Goal: Information Seeking & Learning: Learn about a topic

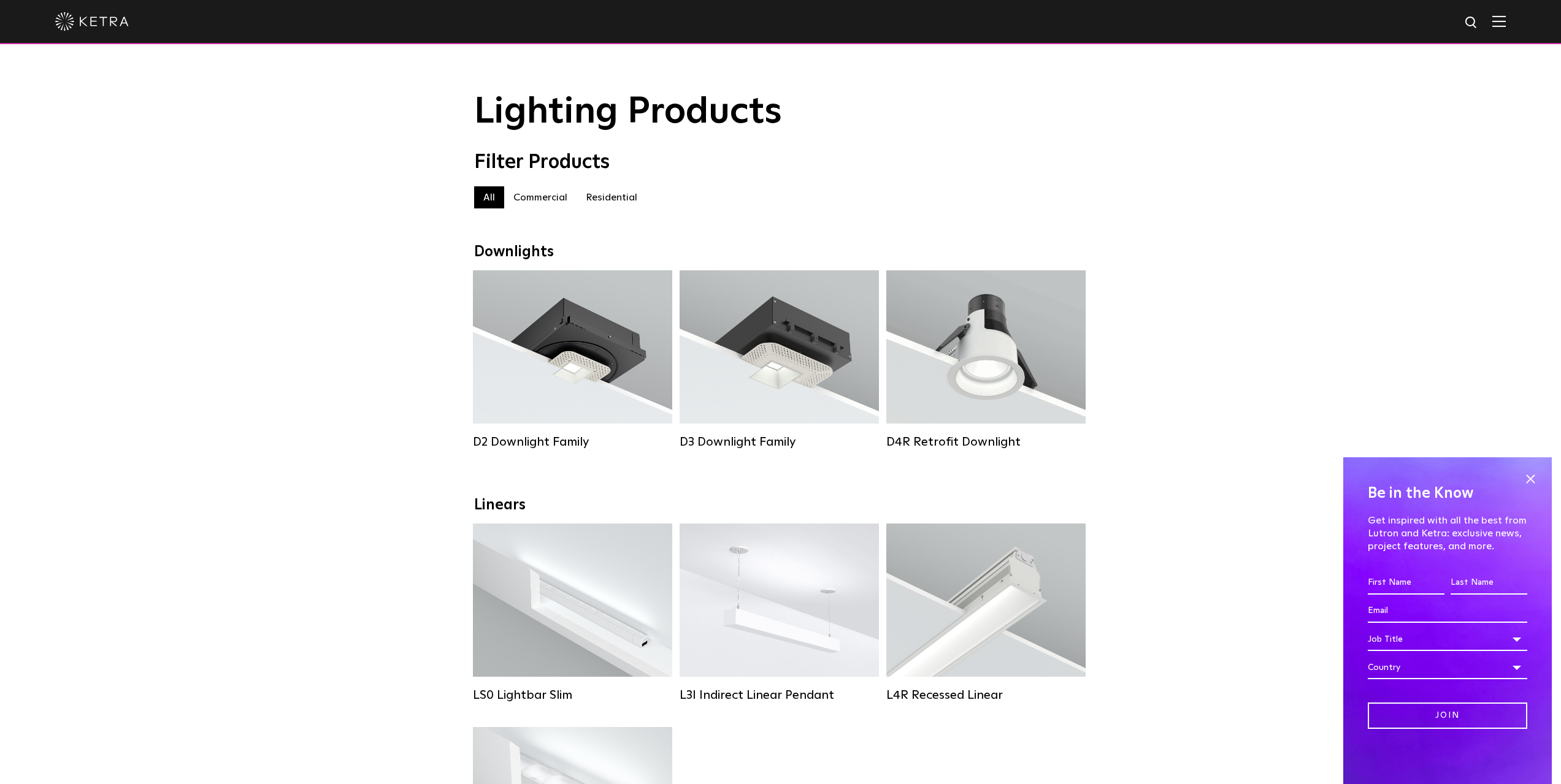
click at [601, 196] on label "Residential" at bounding box center [611, 197] width 70 height 22
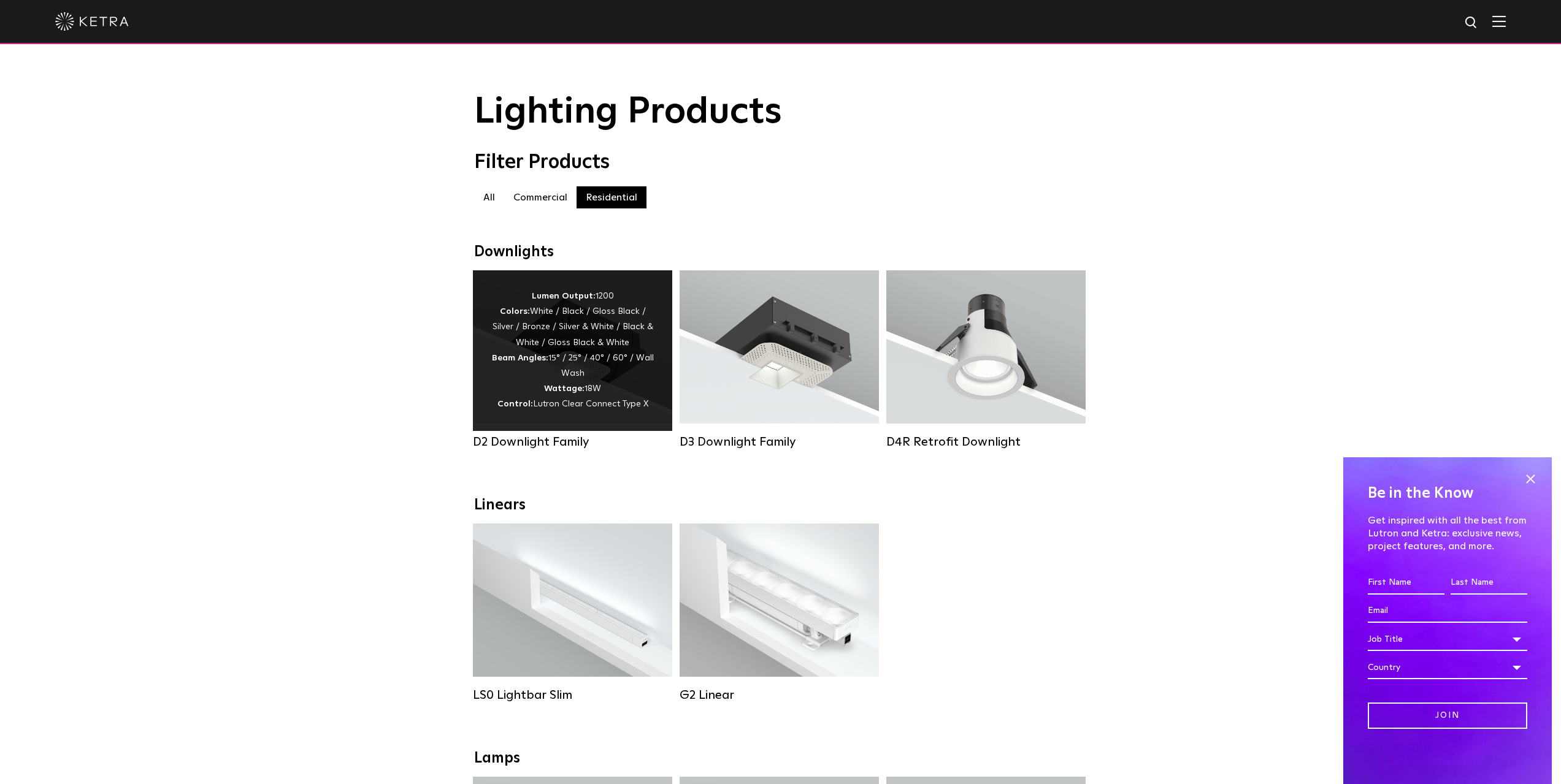
click at [629, 361] on div "Lumen Output: 1200 Colors: White / Black / Gloss Black / Silver / Bronze / Silv…" at bounding box center [573, 350] width 162 height 124
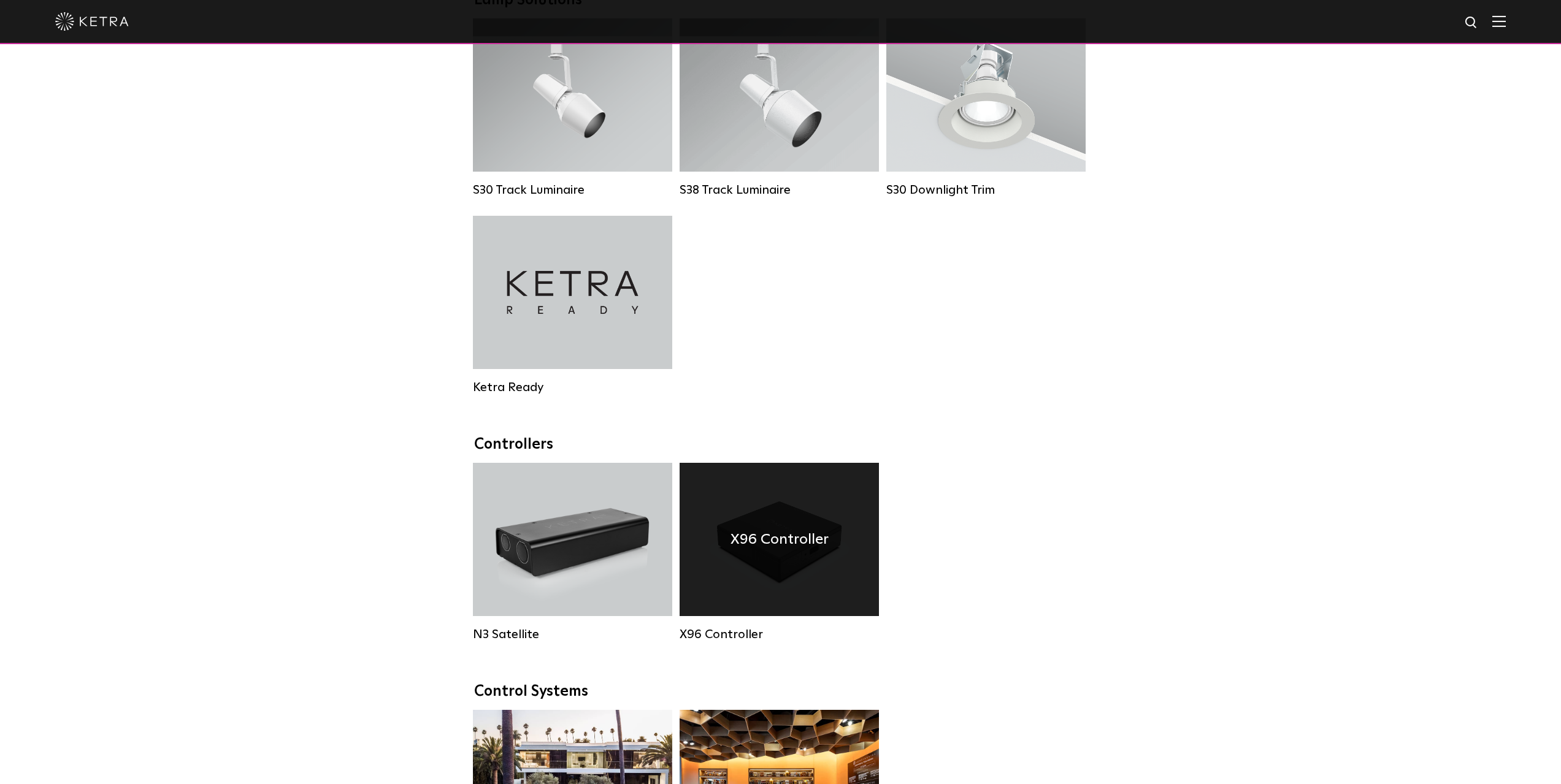
scroll to position [1701, 0]
